Goal: Find specific fact: Find specific fact

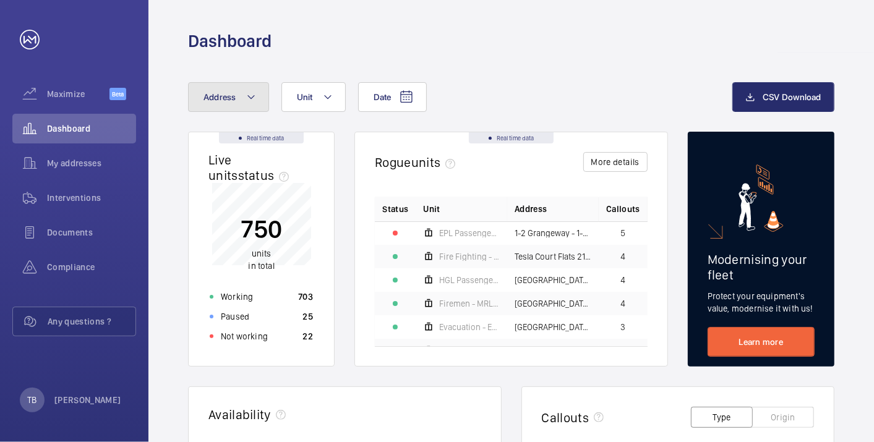
click at [218, 106] on button "Address" at bounding box center [228, 97] width 81 height 30
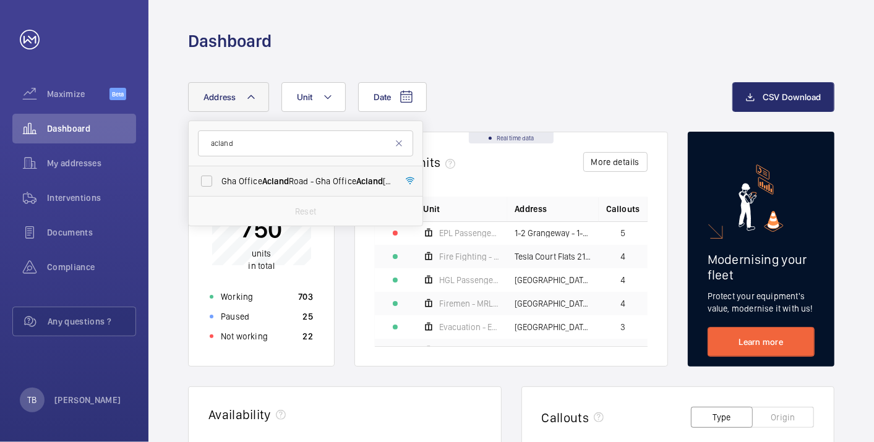
type input "acland"
click at [293, 178] on span "Gha Office [STREET_ADDRESS]" at bounding box center [306, 181] width 170 height 12
click at [219, 178] on input "Gha Office [STREET_ADDRESS]" at bounding box center [206, 181] width 25 height 25
checkbox input "true"
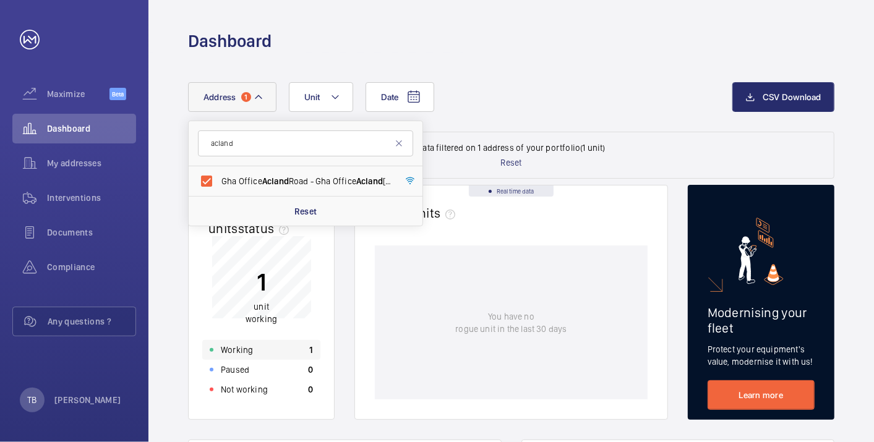
click at [265, 357] on div "Working 1" at bounding box center [261, 350] width 118 height 20
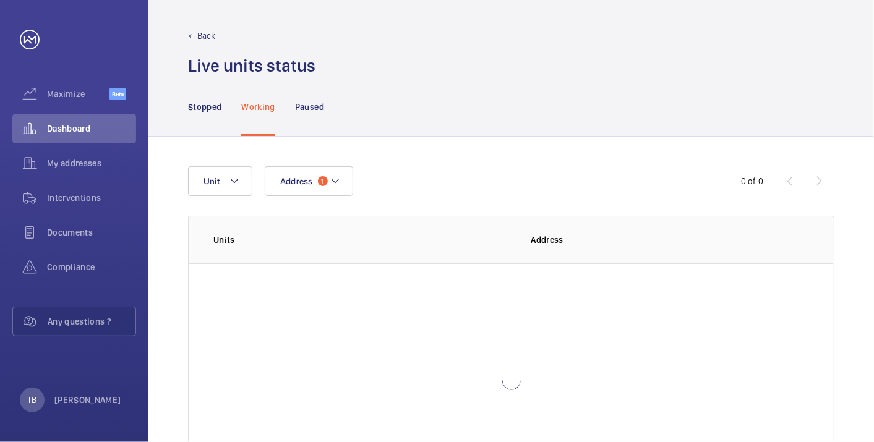
scroll to position [78, 0]
click at [583, 284] on p "Gha Office [GEOGRAPHIC_DATA]" at bounding box center [591, 290] width 120 height 12
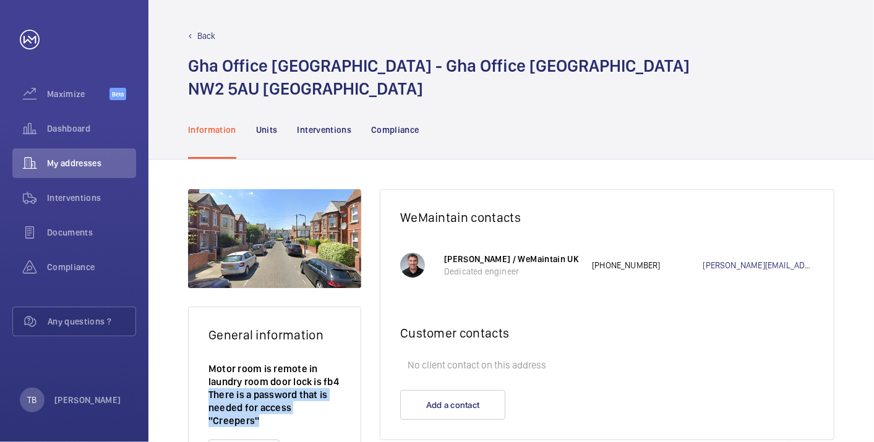
drag, startPoint x: 207, startPoint y: 390, endPoint x: 255, endPoint y: 419, distance: 56.8
click at [255, 419] on wm-front-card-body "Motor room is remote in laundry room door lock is fb4 There is a password that …" at bounding box center [275, 400] width 172 height 77
copy p "There is a password that is needed for access "Creepers"
click at [508, 44] on div "Back Gha Office [STREET_ADDRESS]" at bounding box center [511, 65] width 646 height 70
click at [99, 122] on div "Dashboard" at bounding box center [74, 129] width 124 height 30
